Goal: Information Seeking & Learning: Learn about a topic

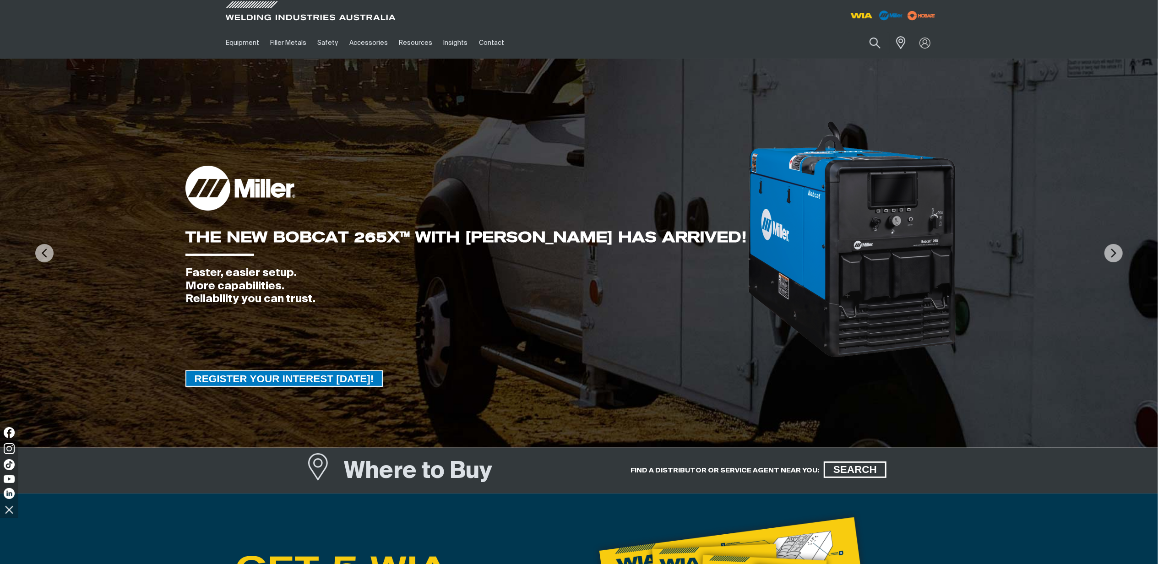
click at [765, 249] on img at bounding box center [852, 239] width 211 height 239
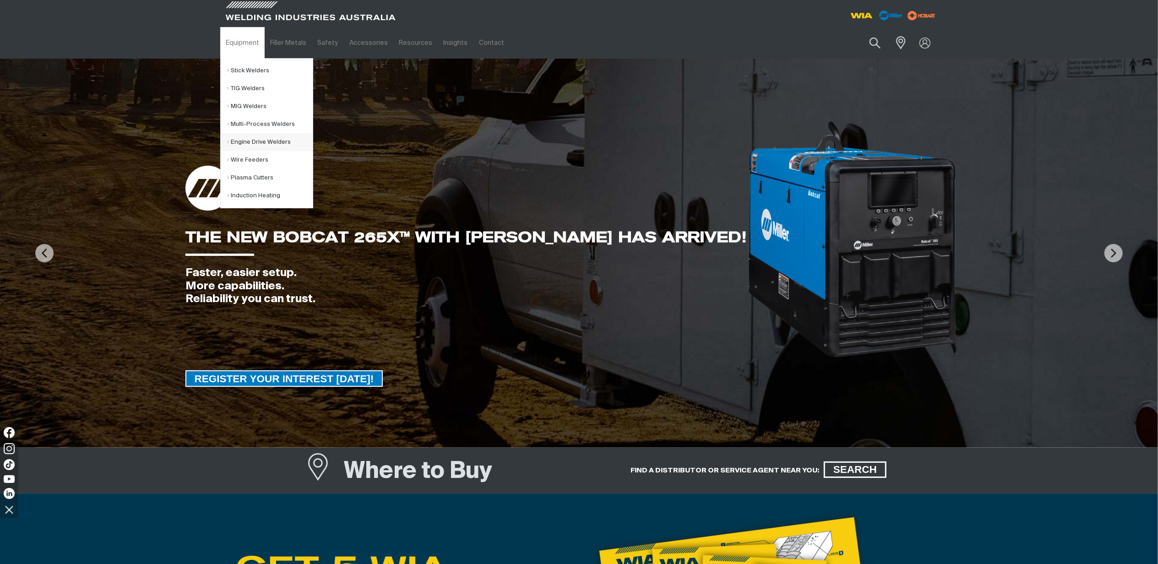
click at [257, 143] on link "Engine Drive Welders" at bounding box center [270, 142] width 85 height 18
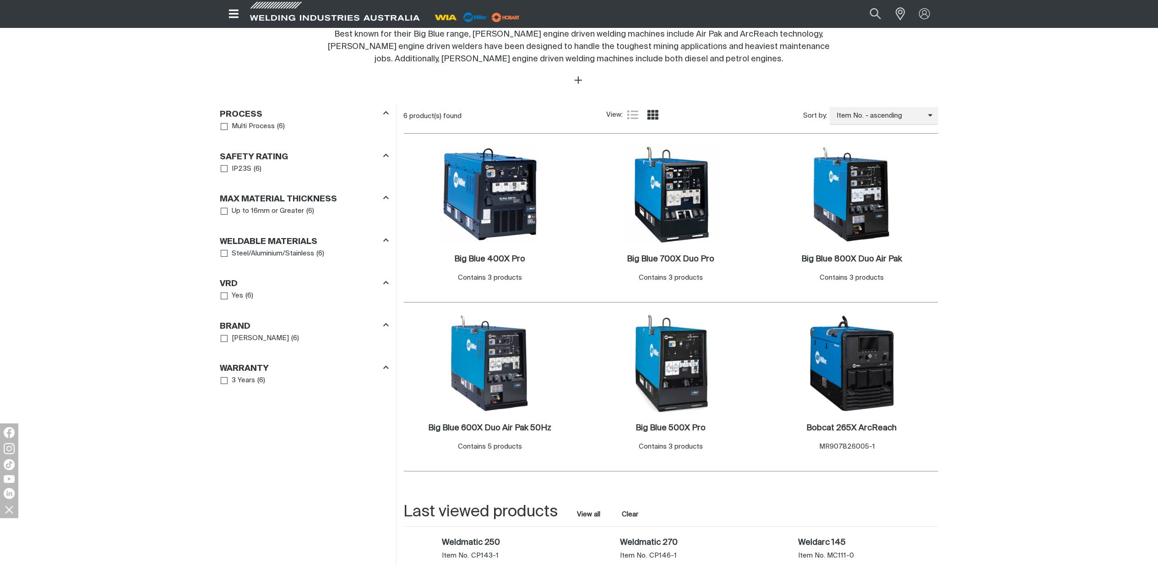
scroll to position [488, 0]
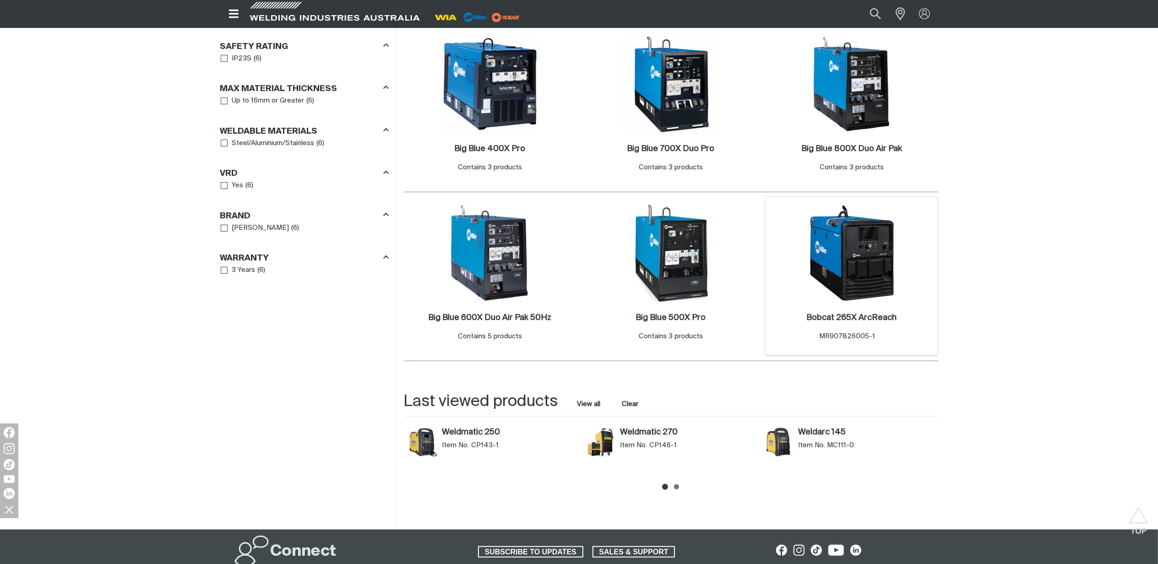
click at [874, 259] on img at bounding box center [852, 253] width 98 height 98
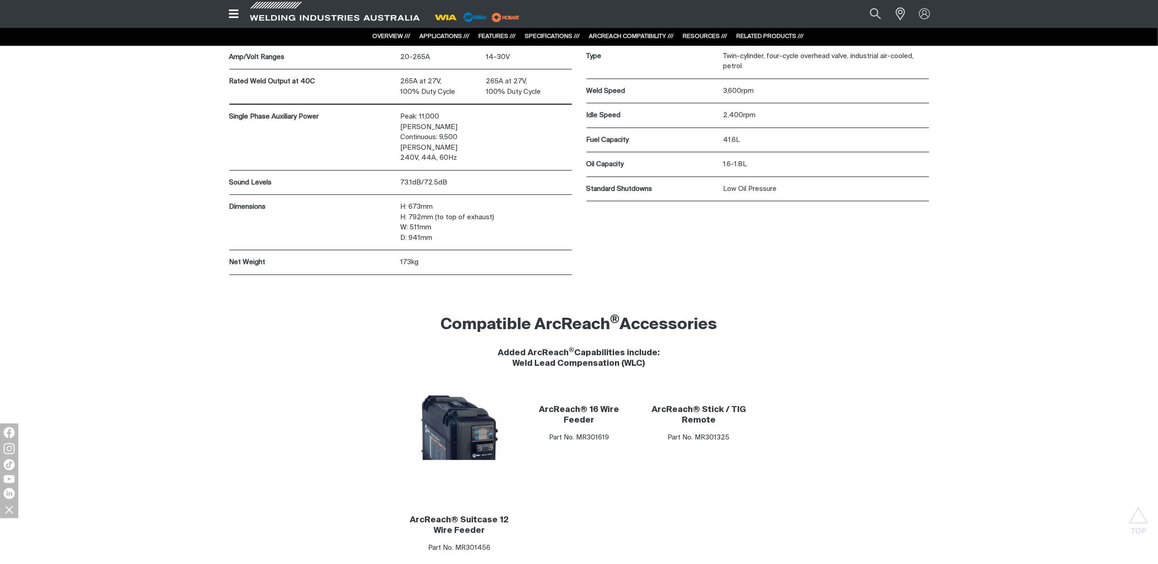
scroll to position [5066, 0]
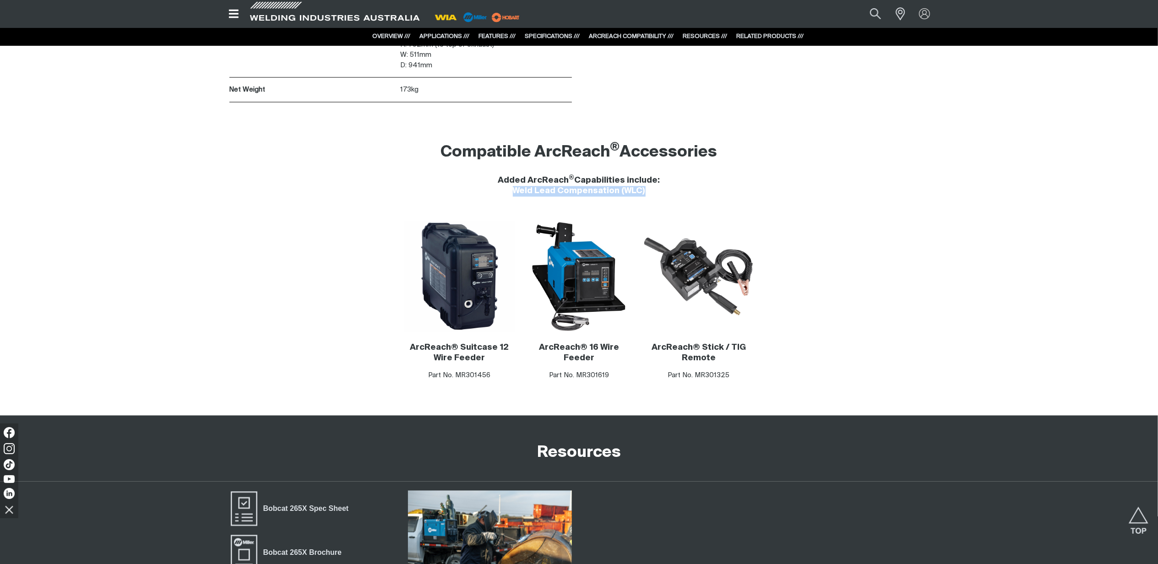
drag, startPoint x: 647, startPoint y: 170, endPoint x: 514, endPoint y: 176, distance: 133.4
click at [514, 176] on h4 "Added ArcReach ® Capabilities include: Weld Lead Compensation (WLC)" at bounding box center [579, 186] width 718 height 21
copy h4 "Weld Lead Compensation (WLC)"
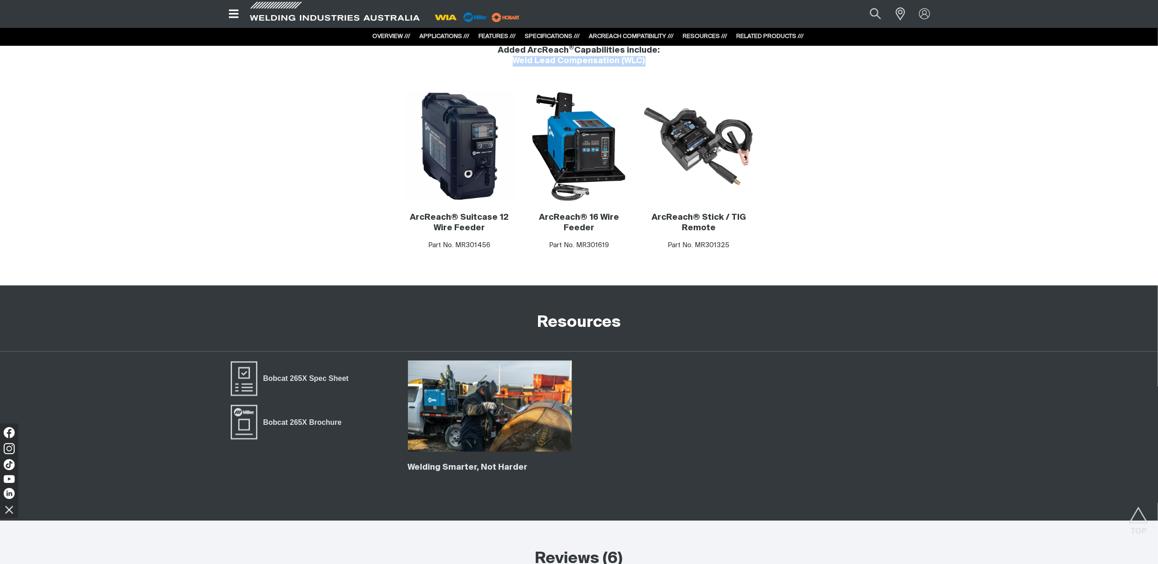
scroll to position [5128, 0]
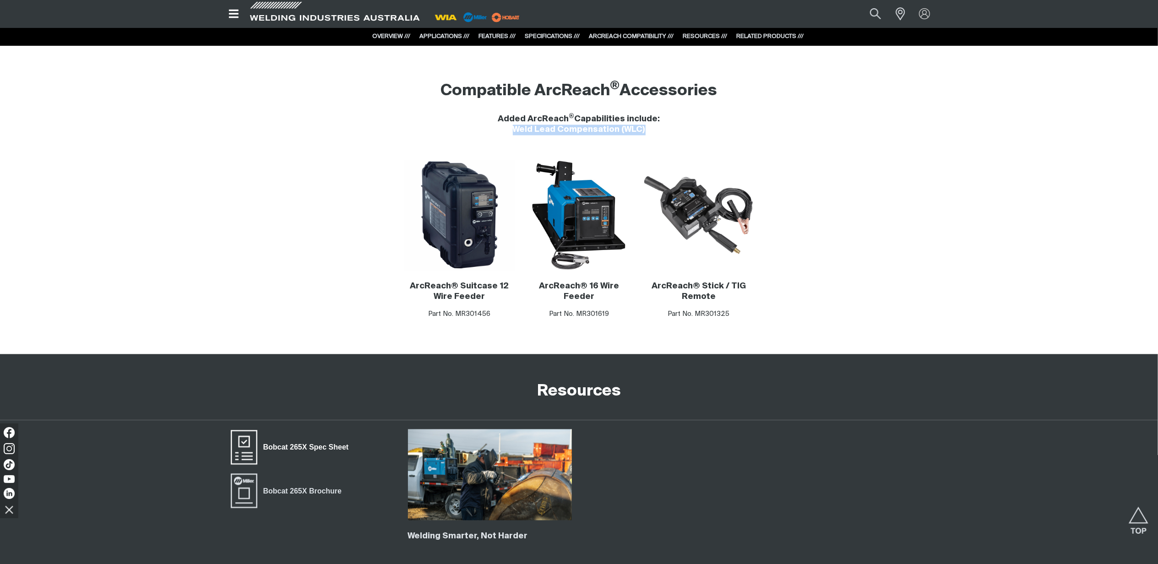
click at [326, 442] on span "Bobcat 265X Spec Sheet" at bounding box center [305, 448] width 97 height 12
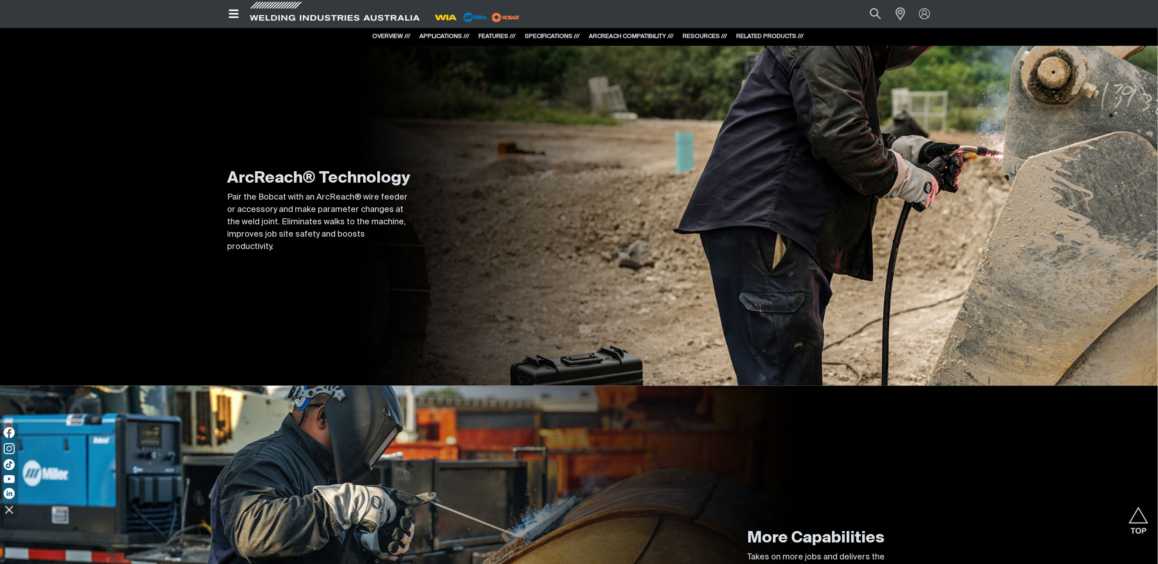
scroll to position [1099, 0]
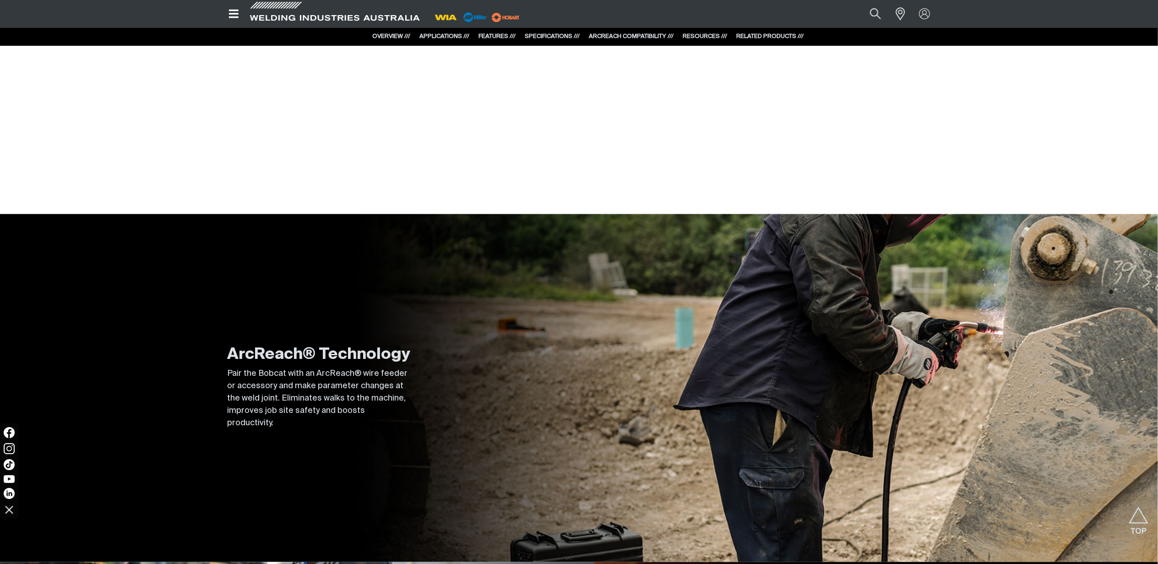
click at [361, 417] on p "Pair the Bobcat with an ArcReach® wire feeder or accessory and make parameter c…" at bounding box center [319, 399] width 183 height 62
click at [687, 347] on div "ArcReach® Technology Pair the Bobcat with an ArcReach® wire feeder or accessory…" at bounding box center [579, 388] width 718 height 348
click at [329, 352] on h2 "ArcReach® Technology" at bounding box center [319, 355] width 183 height 20
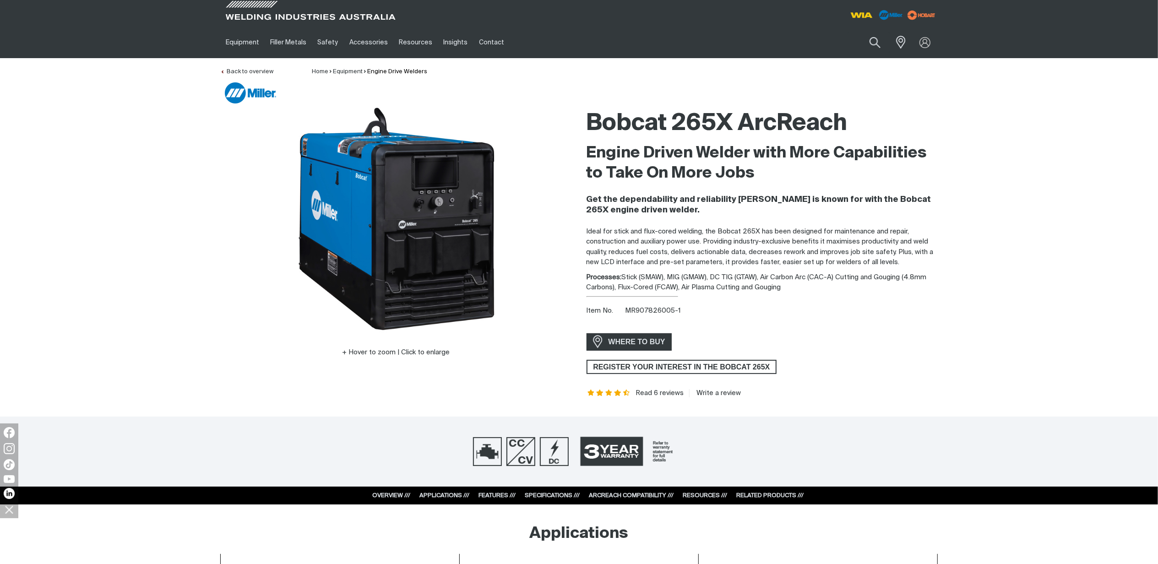
scroll to position [0, 0]
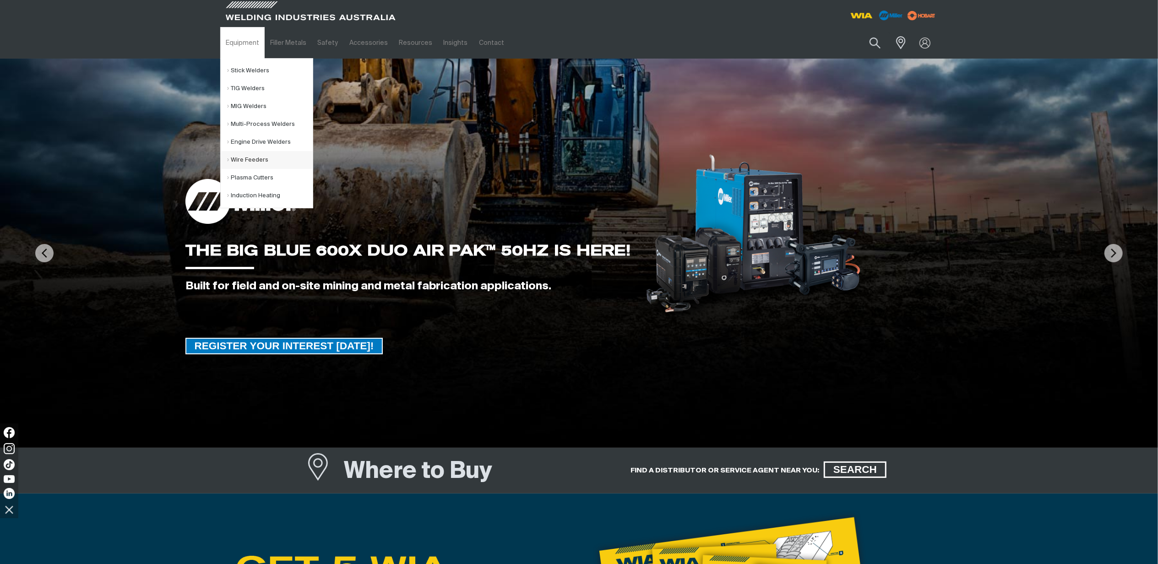
click at [255, 160] on link "Wire Feeders" at bounding box center [270, 160] width 85 height 18
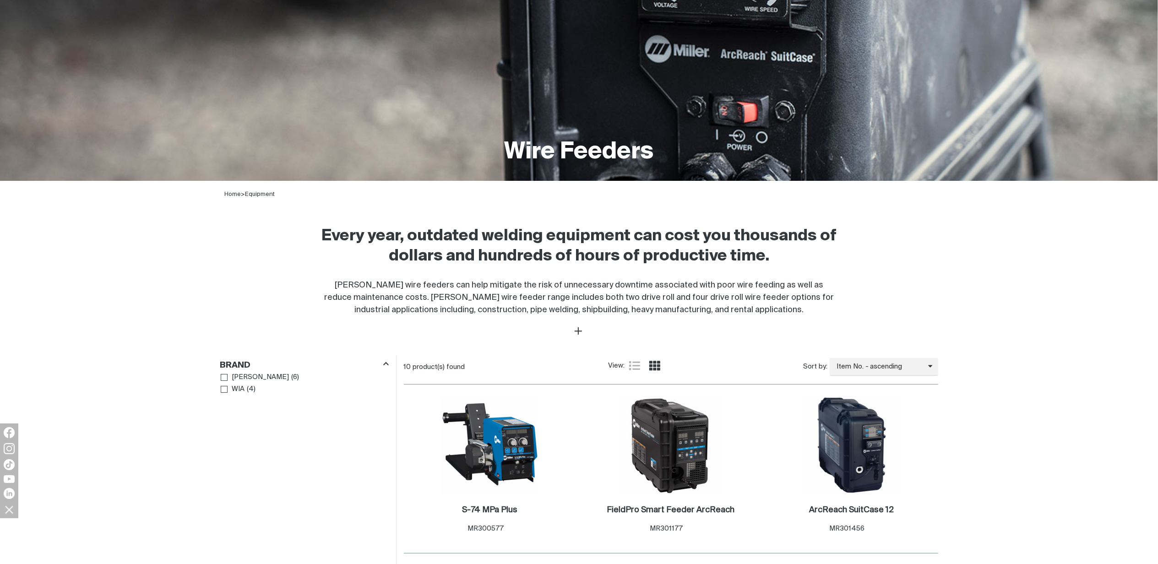
scroll to position [305, 0]
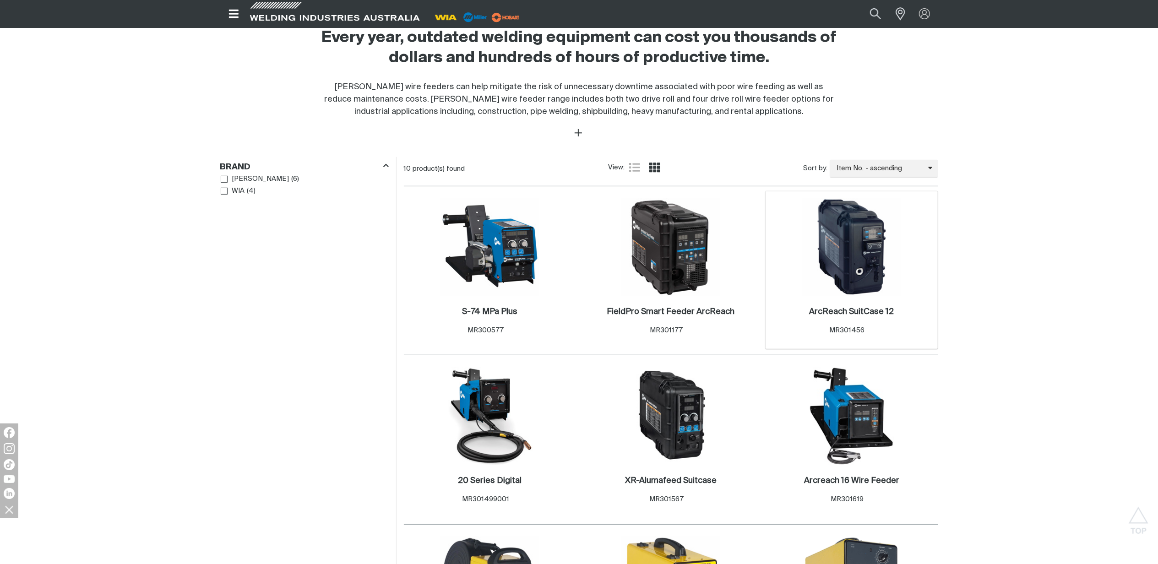
click at [852, 299] on div "ArcReach SuitCase 12 . Item No. MR301456" at bounding box center [851, 323] width 163 height 54
click at [855, 309] on h2 "ArcReach SuitCase 12 ." at bounding box center [851, 312] width 85 height 8
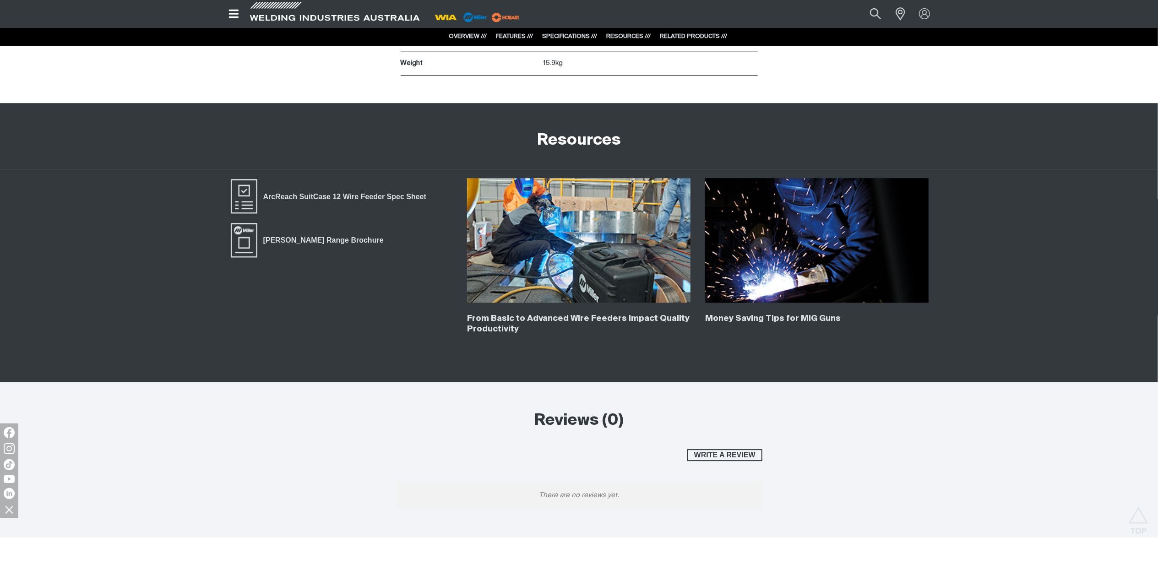
scroll to position [2442, 0]
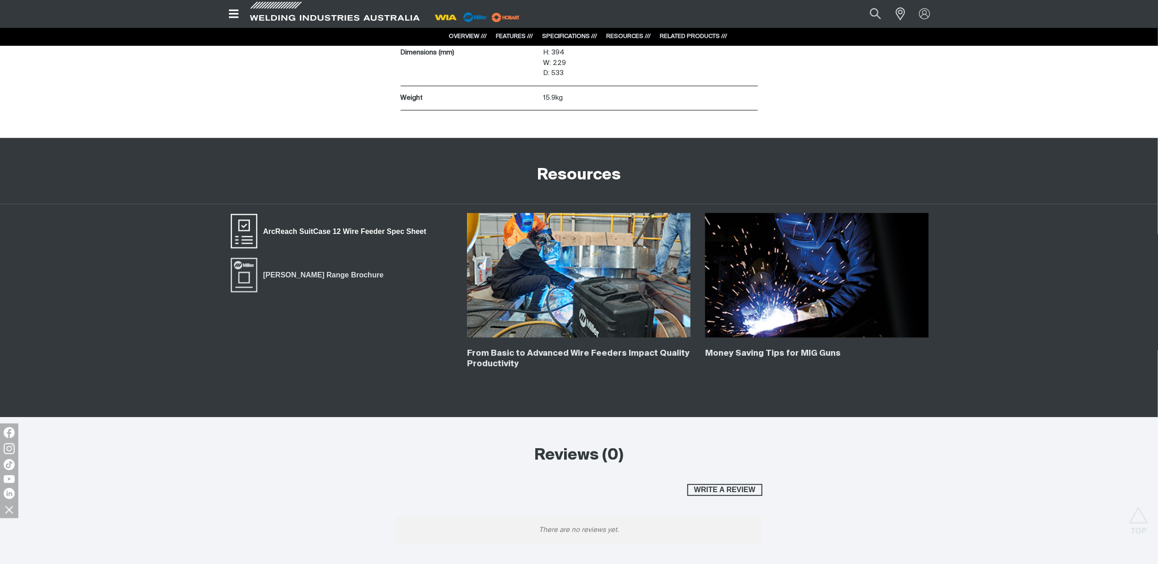
click at [319, 231] on span "ArcReach SuitCase 12 Wire Feeder Spec Sheet" at bounding box center [344, 232] width 175 height 12
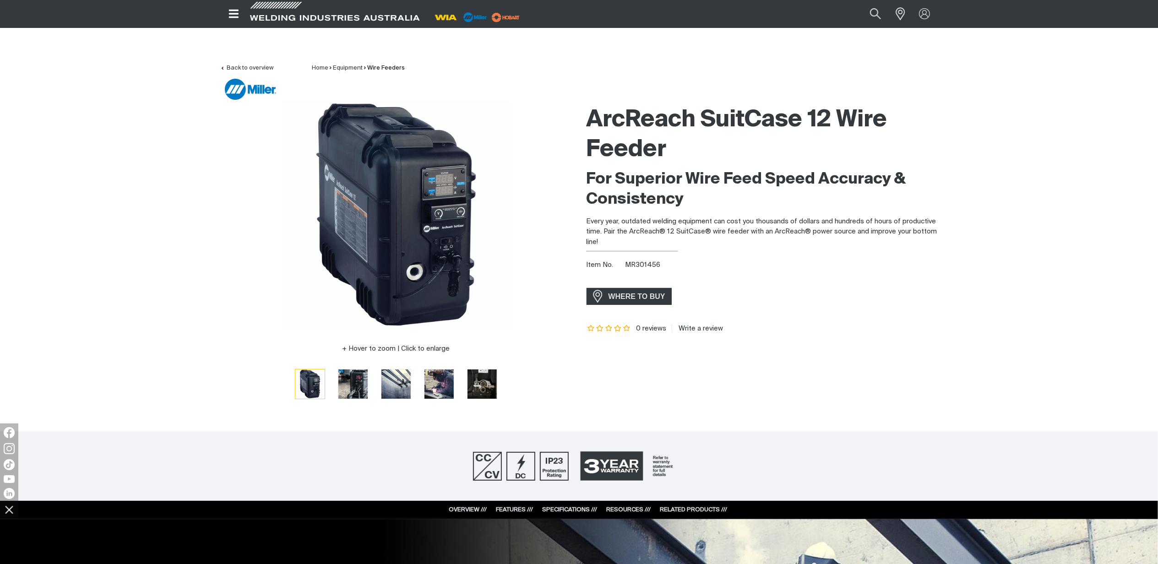
scroll to position [0, 0]
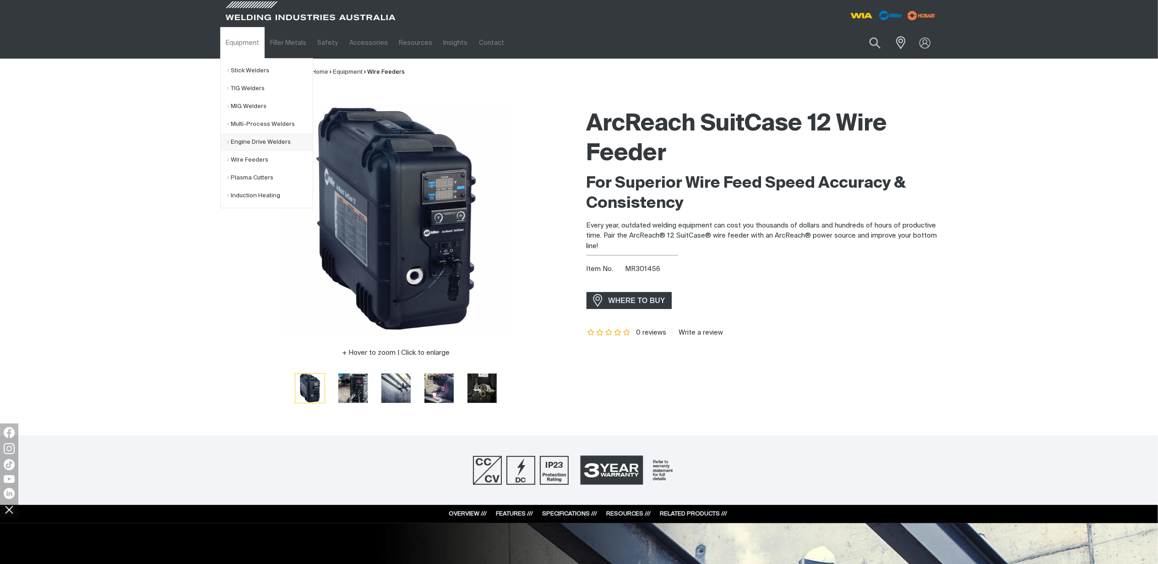
click at [253, 141] on link "Engine Drive Welders" at bounding box center [270, 142] width 85 height 18
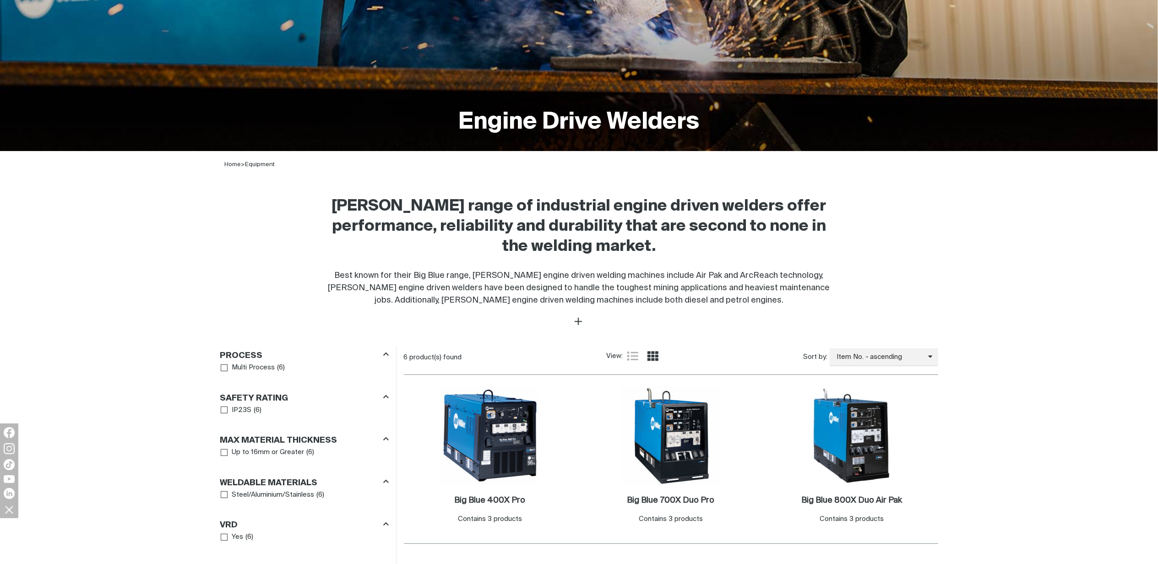
scroll to position [305, 0]
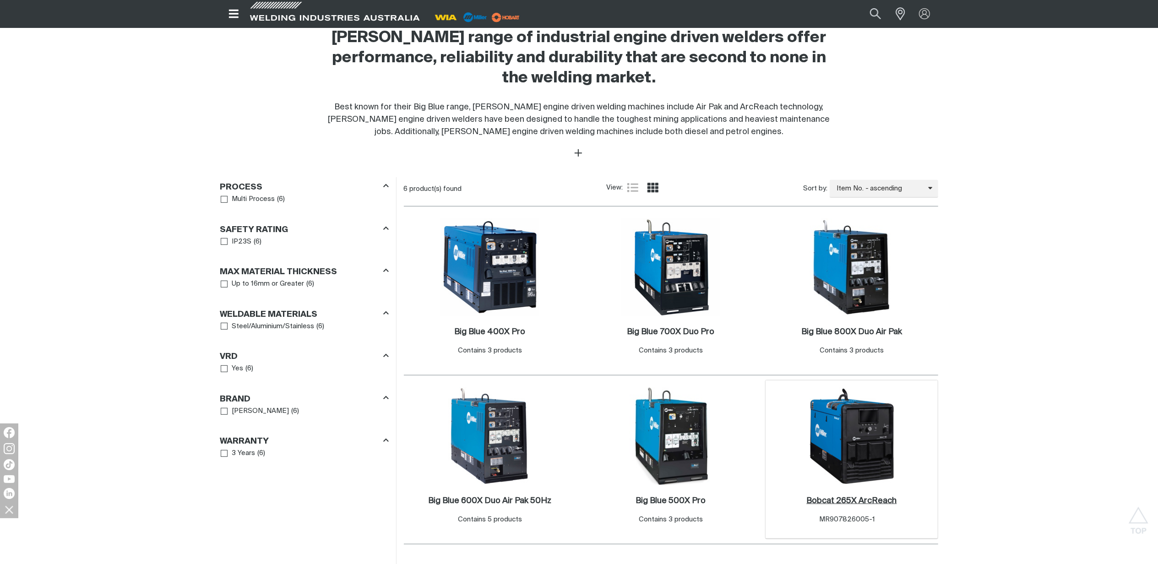
click at [863, 506] on link "Bobcat 265X ArcReach ." at bounding box center [851, 501] width 90 height 11
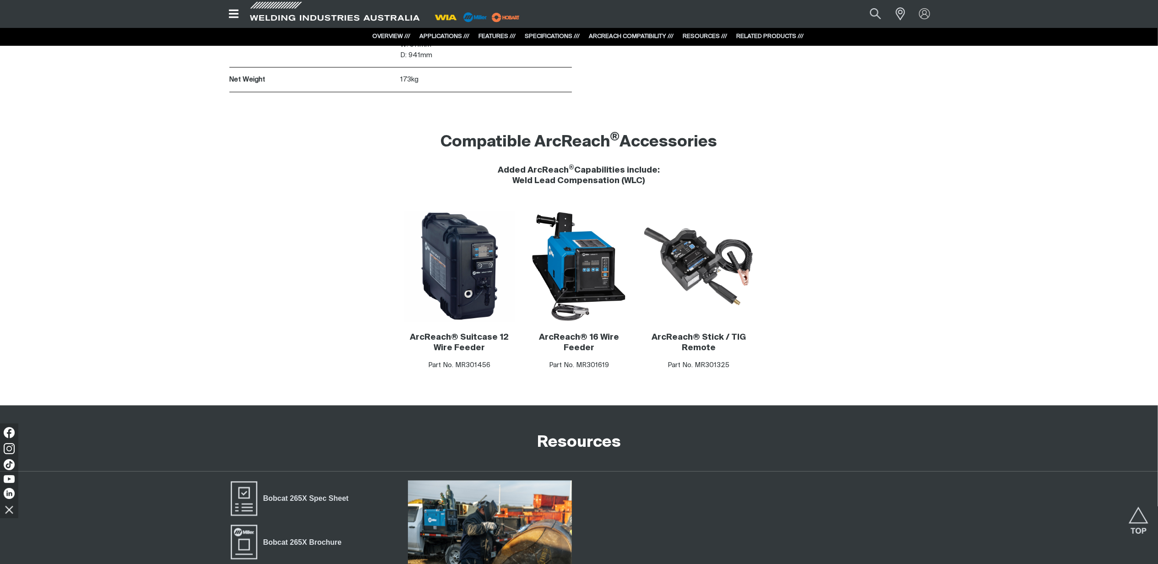
scroll to position [5189, 0]
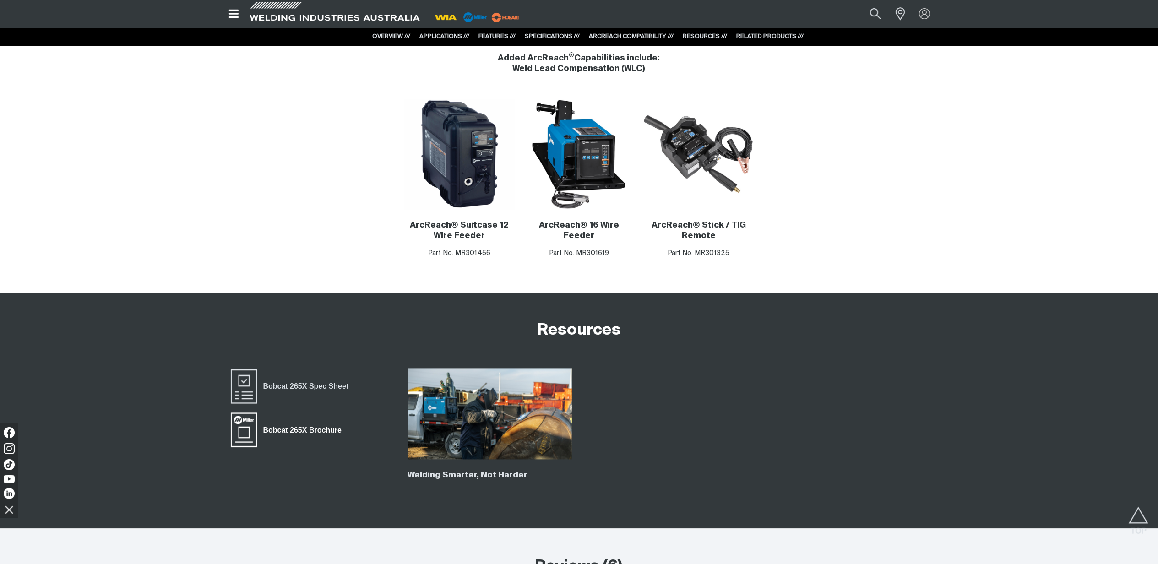
click at [312, 424] on span "Bobcat 265X Brochure" at bounding box center [302, 430] width 90 height 12
click at [314, 381] on span "Bobcat 265X Spec Sheet" at bounding box center [305, 387] width 97 height 12
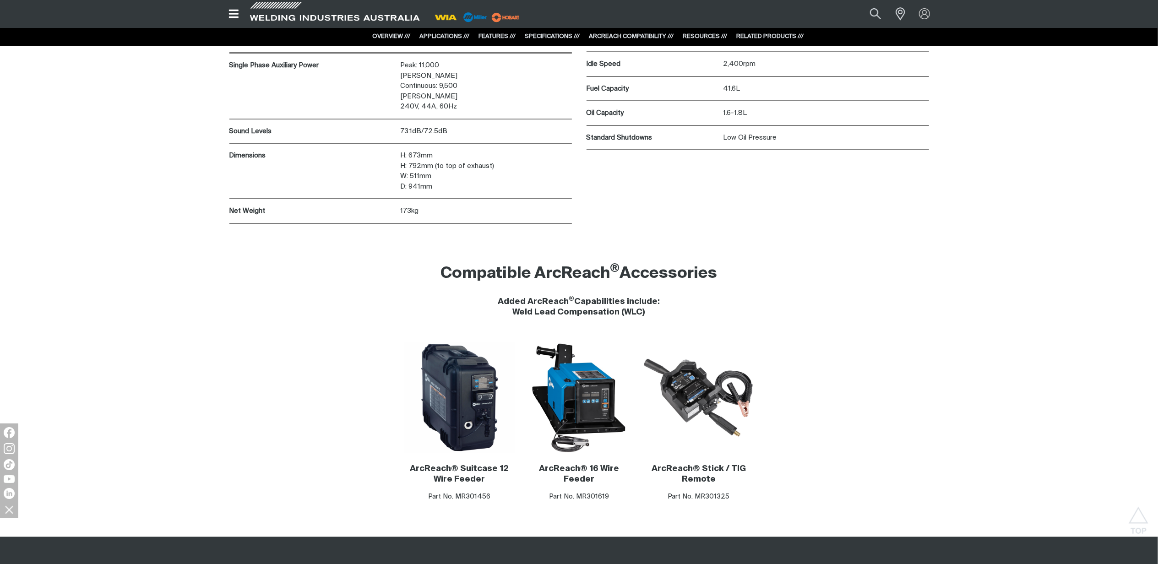
scroll to position [4945, 0]
click at [690, 391] on img at bounding box center [698, 398] width 110 height 110
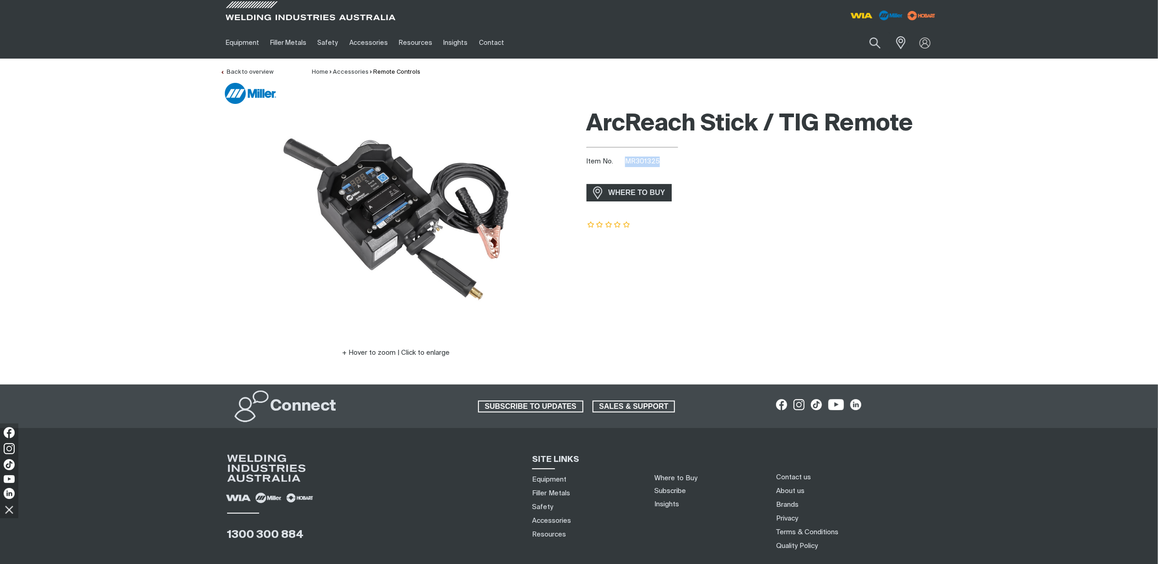
drag, startPoint x: 662, startPoint y: 162, endPoint x: 628, endPoint y: 158, distance: 33.6
click at [628, 158] on div "Item No. MR301325" at bounding box center [762, 162] width 352 height 11
copy span "MR301325"
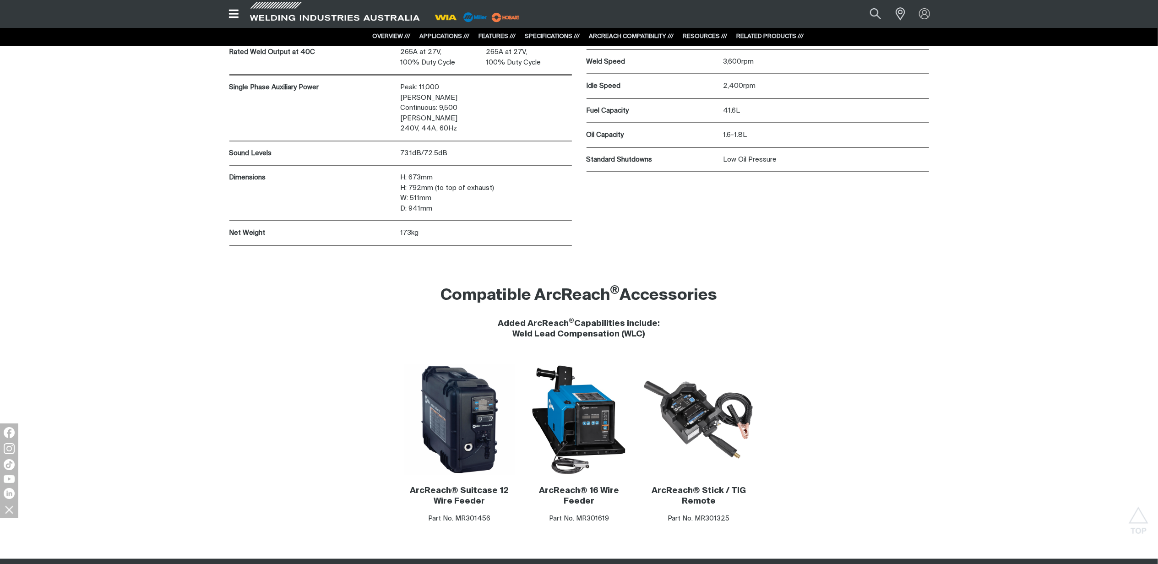
scroll to position [4945, 0]
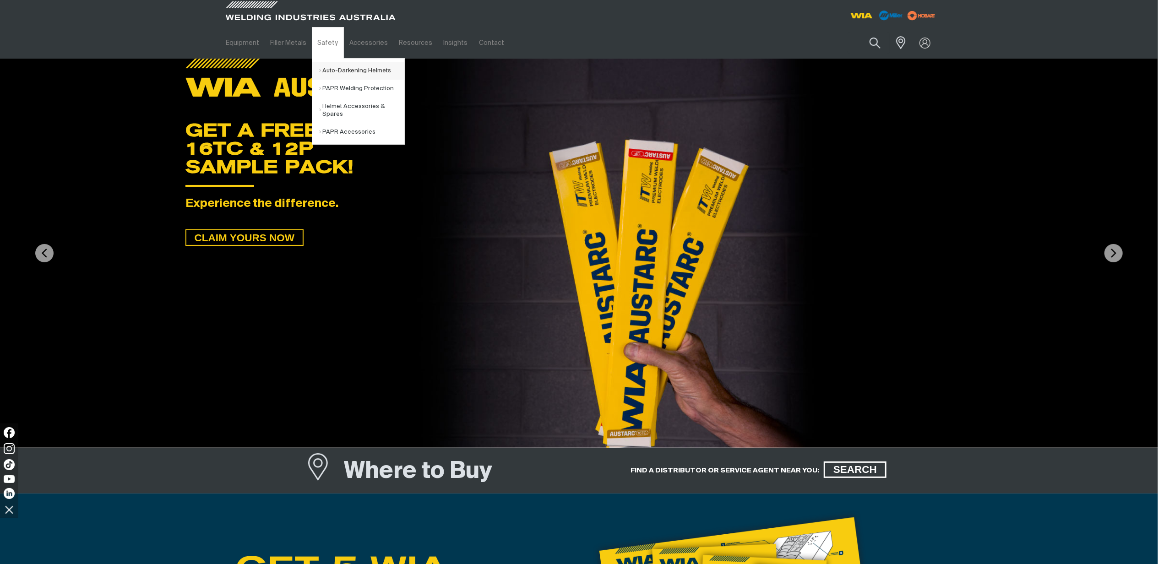
click at [331, 65] on link "Auto-Darkening Helmets" at bounding box center [361, 71] width 85 height 18
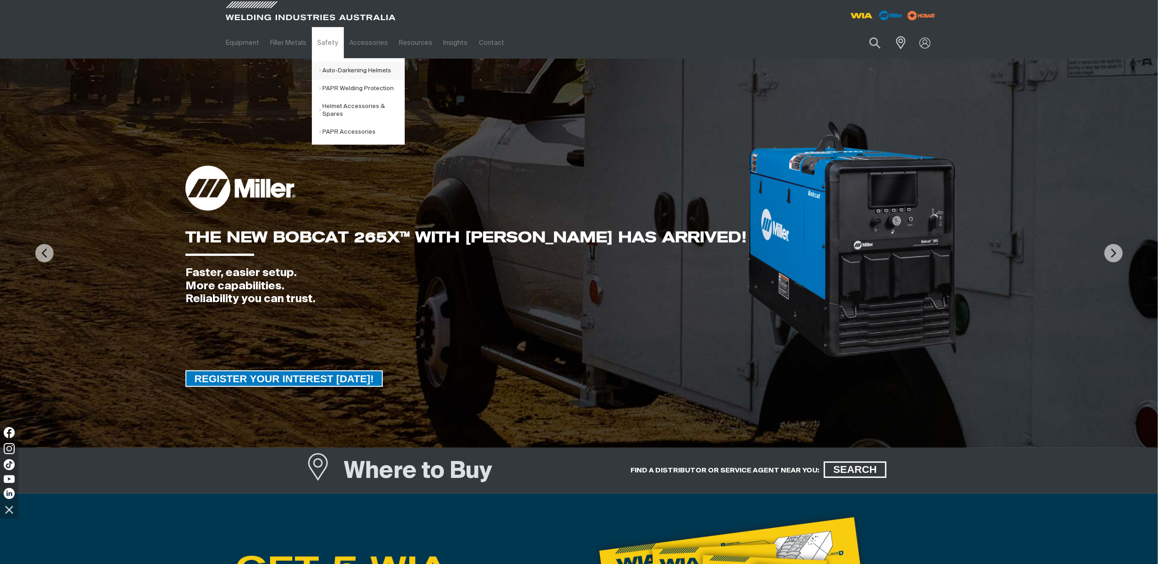
click at [326, 67] on link "Auto-Darkening Helmets" at bounding box center [361, 71] width 85 height 18
